Goal: Find contact information: Find contact information

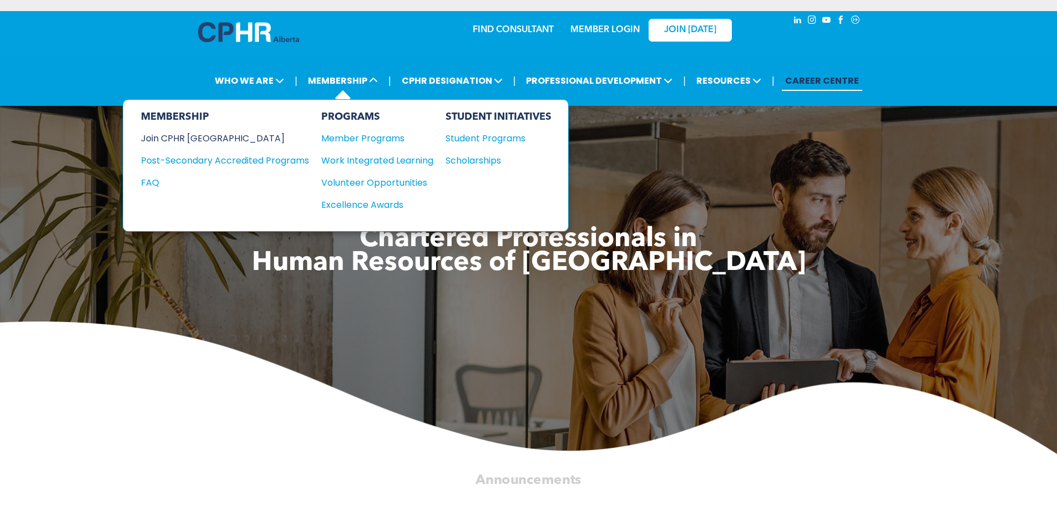
click at [197, 135] on div "Join CPHR [GEOGRAPHIC_DATA]" at bounding box center [216, 138] width 151 height 14
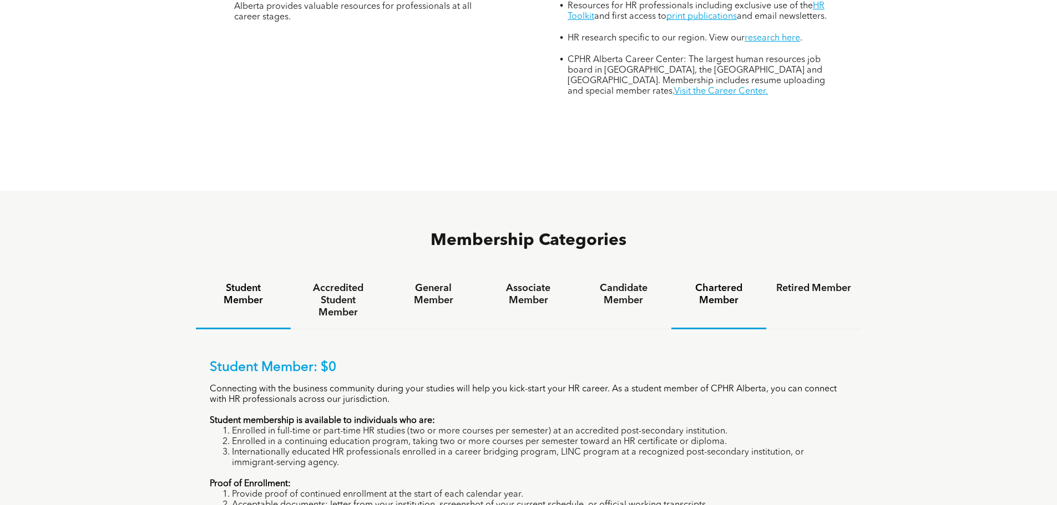
scroll to position [610, 0]
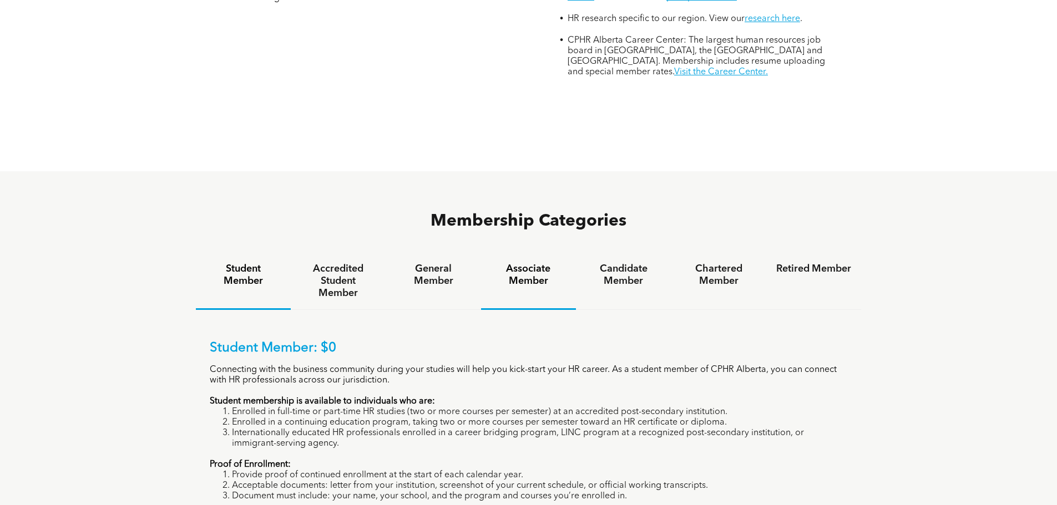
click at [525, 263] on h4 "Associate Member" at bounding box center [528, 275] width 75 height 24
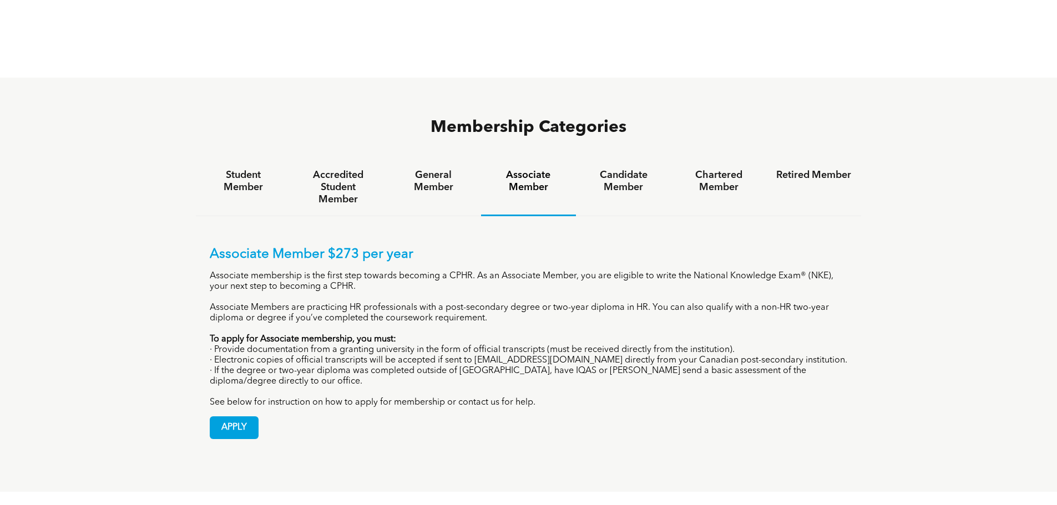
scroll to position [721, 0]
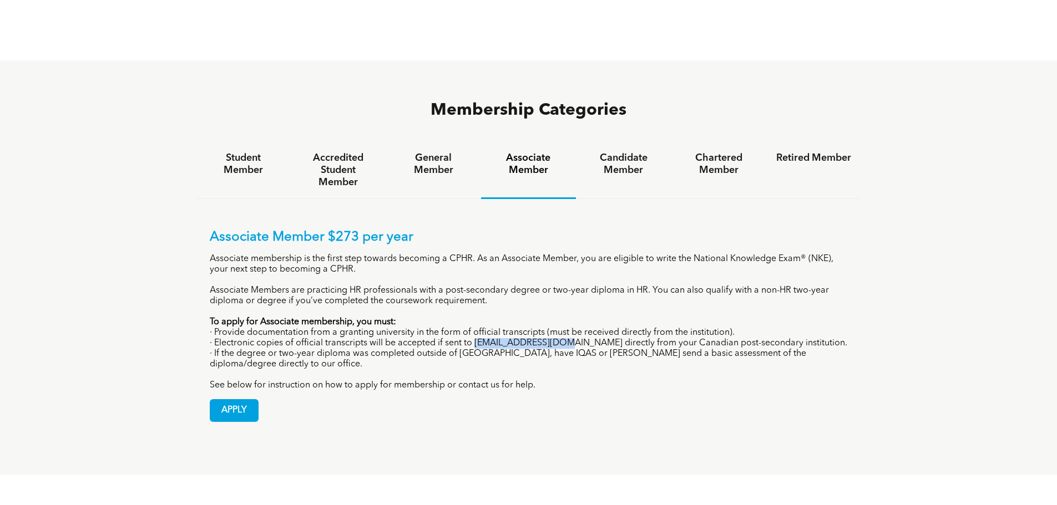
drag, startPoint x: 474, startPoint y: 300, endPoint x: 553, endPoint y: 301, distance: 79.3
click at [553, 338] on p "· Electronic copies of official transcripts will be accepted if sent to [EMAIL_…" at bounding box center [529, 343] width 638 height 11
copy p "[EMAIL_ADDRESS][DOMAIN_NAME]"
